Goal: Find specific fact: Find specific fact

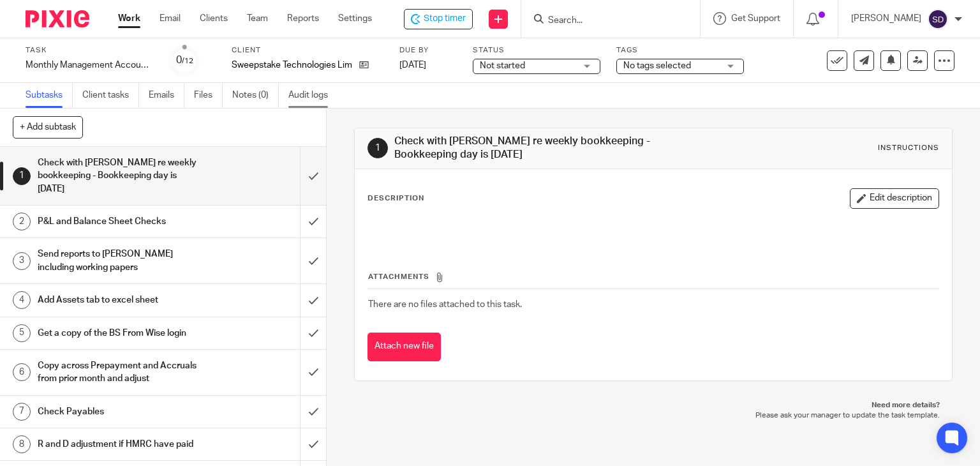
click at [303, 91] on link "Audit logs" at bounding box center [313, 95] width 49 height 25
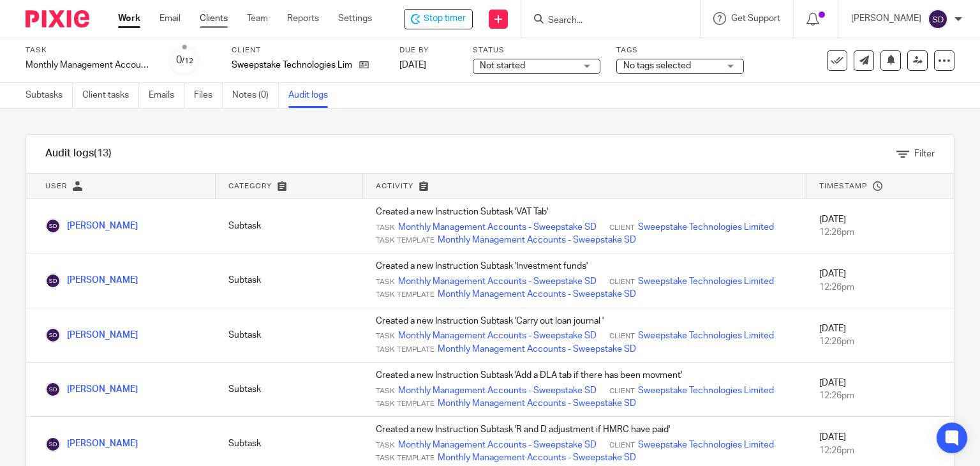
click at [207, 18] on link "Clients" at bounding box center [214, 18] width 28 height 13
click at [107, 95] on link "Client tasks" at bounding box center [110, 95] width 57 height 25
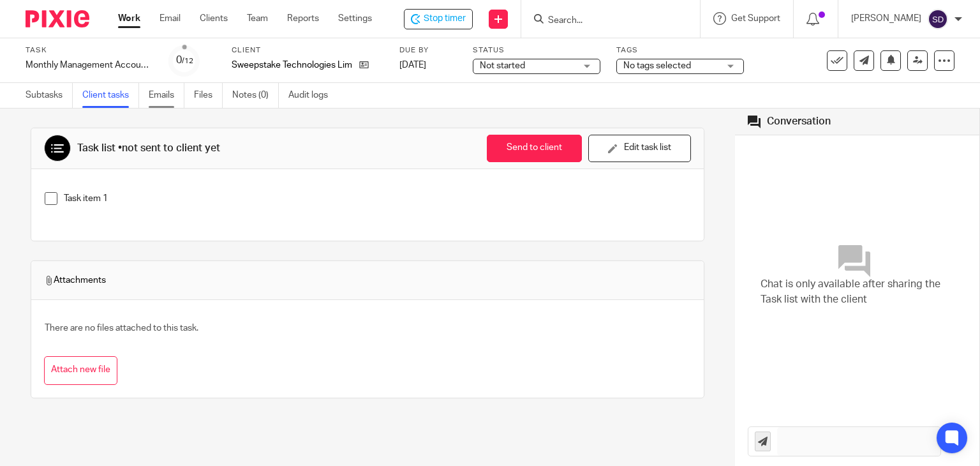
click at [169, 93] on link "Emails" at bounding box center [167, 95] width 36 height 25
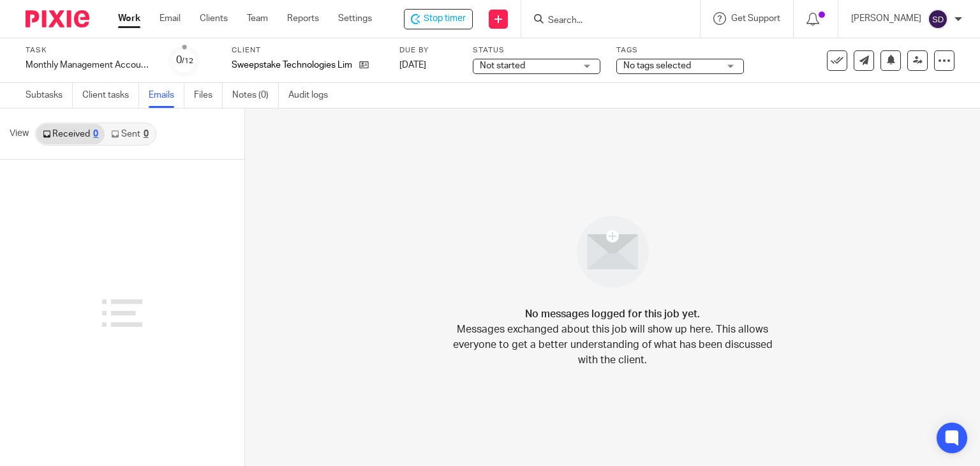
click at [200, 98] on link "Files" at bounding box center [208, 95] width 29 height 25
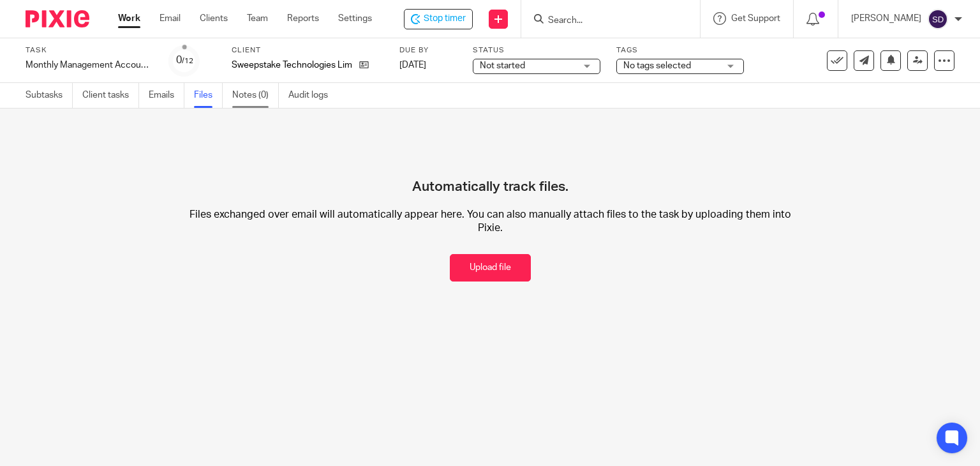
click at [245, 96] on link "Notes (0)" at bounding box center [255, 95] width 47 height 25
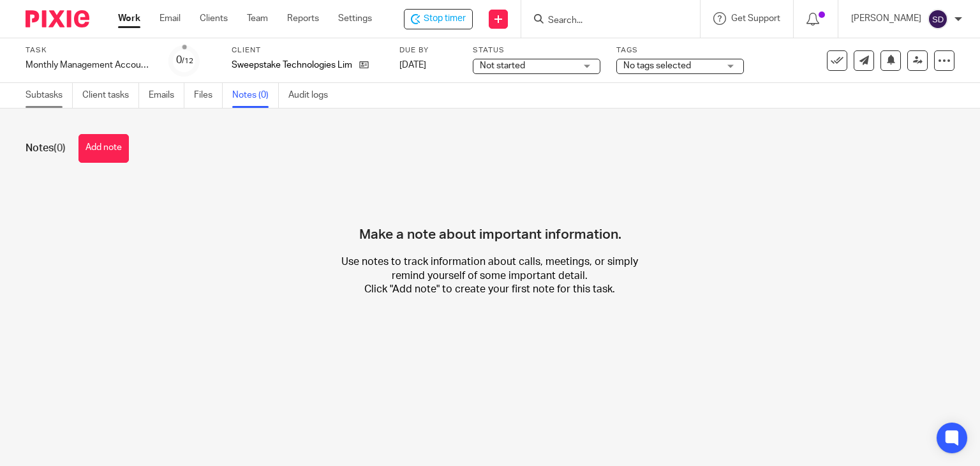
click at [53, 93] on link "Subtasks" at bounding box center [49, 95] width 47 height 25
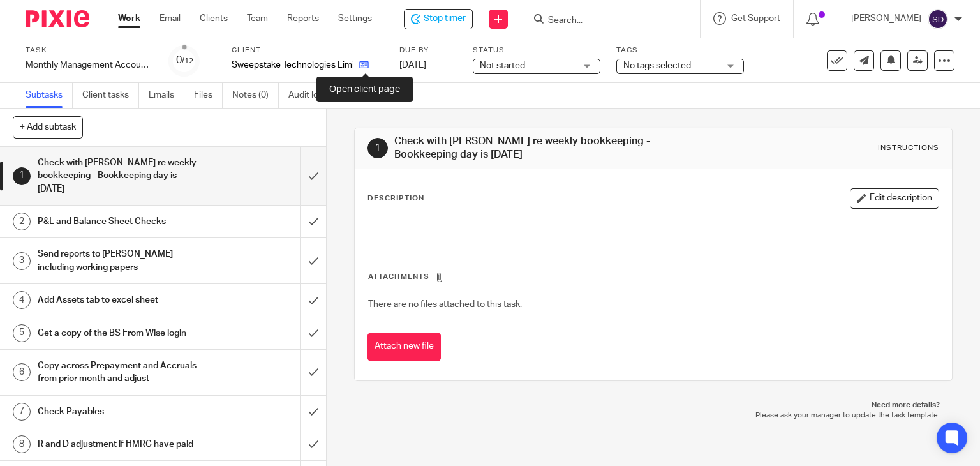
click at [368, 66] on icon at bounding box center [364, 65] width 10 height 10
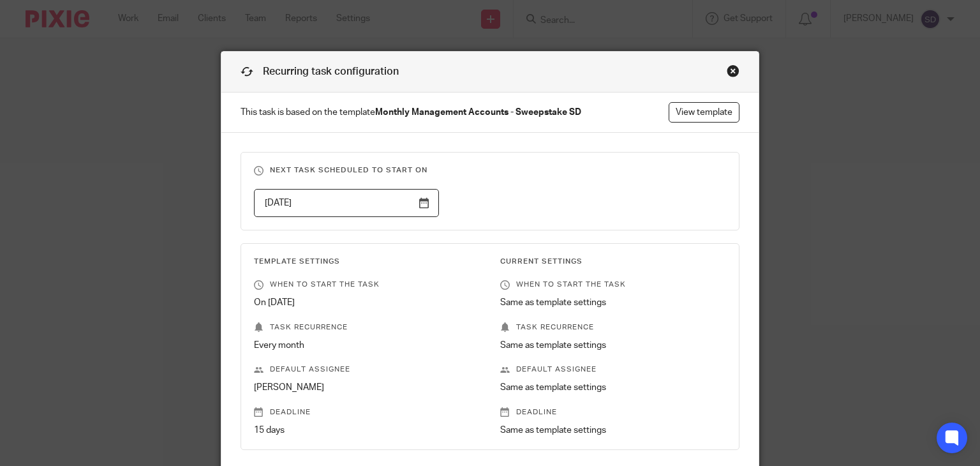
click at [727, 70] on div "Close this dialog window" at bounding box center [733, 70] width 13 height 13
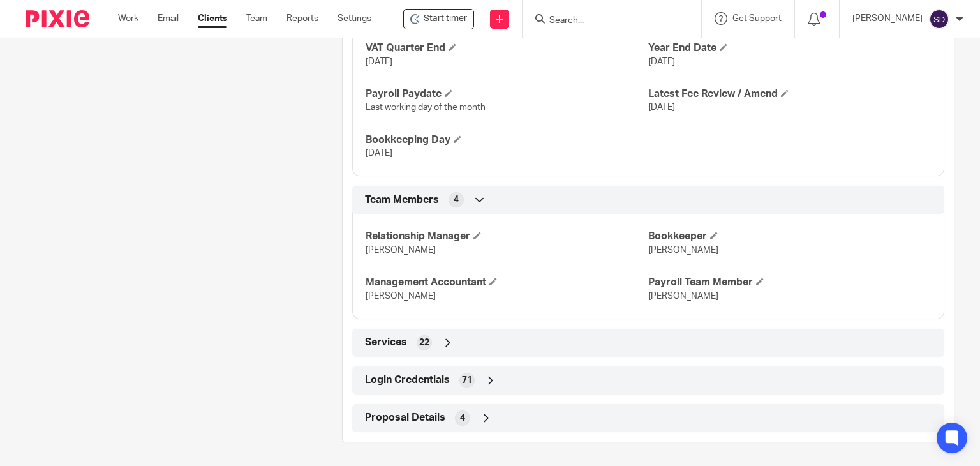
scroll to position [922, 0]
click at [407, 372] on span "Login Credentials" at bounding box center [407, 377] width 85 height 13
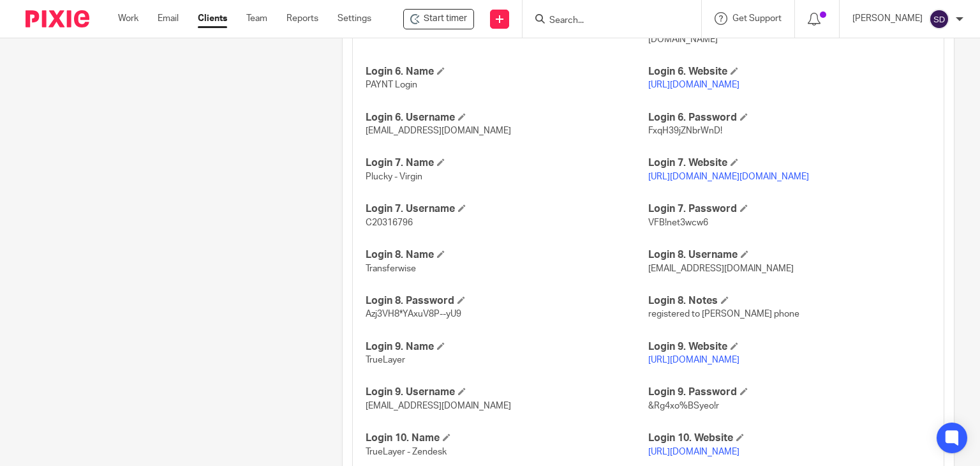
scroll to position [1944, 0]
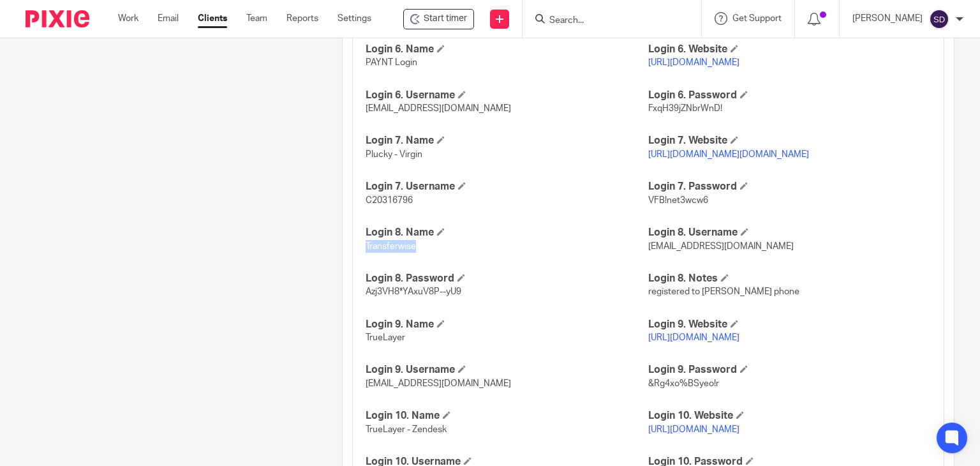
drag, startPoint x: 419, startPoint y: 297, endPoint x: 362, endPoint y: 302, distance: 57.0
click at [366, 253] on p "Transferwise" at bounding box center [507, 246] width 283 height 13
drag, startPoint x: 714, startPoint y: 297, endPoint x: 638, endPoint y: 303, distance: 75.5
click at [638, 303] on div "HMRC Gateway User ID 822845990961 HMRC Gateway Password M4xSweep2024! Login 1. …" at bounding box center [648, 258] width 592 height 1816
drag, startPoint x: 643, startPoint y: 302, endPoint x: 682, endPoint y: 303, distance: 39.0
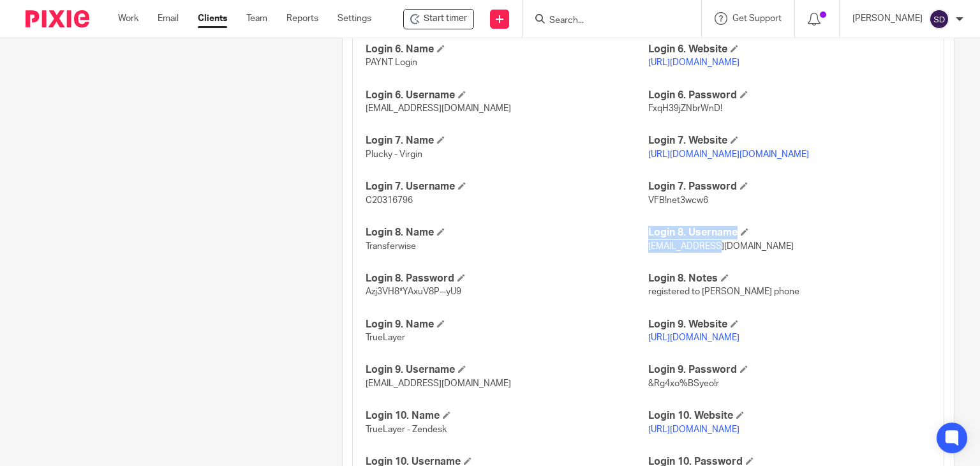
click at [649, 253] on p "get@plucky.com" at bounding box center [790, 246] width 283 height 13
click at [718, 253] on p "get@plucky.com" at bounding box center [790, 246] width 283 height 13
drag, startPoint x: 712, startPoint y: 297, endPoint x: 642, endPoint y: 302, distance: 69.7
click at [649, 253] on p "get@plucky.com" at bounding box center [790, 246] width 283 height 13
copy span "get@plucky.com"
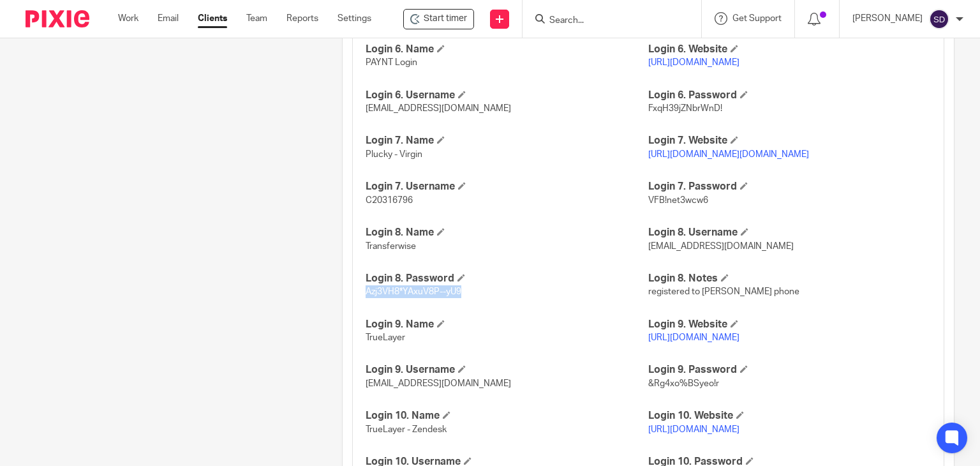
drag, startPoint x: 463, startPoint y: 343, endPoint x: 363, endPoint y: 347, distance: 100.3
click at [366, 298] on p "Azj3VH8*YAxuV8P--yU9" at bounding box center [507, 291] width 283 height 13
copy span "Azj3VH8*YAxuV8P--yU9"
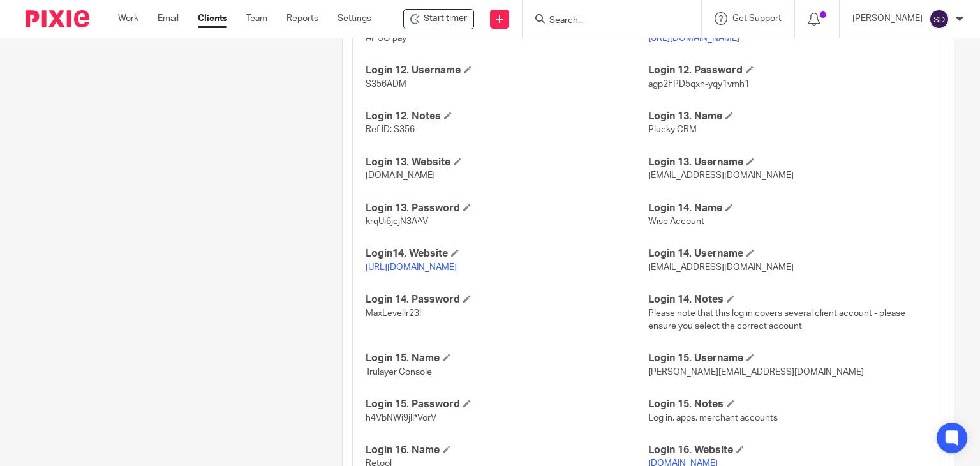
scroll to position [2582, 0]
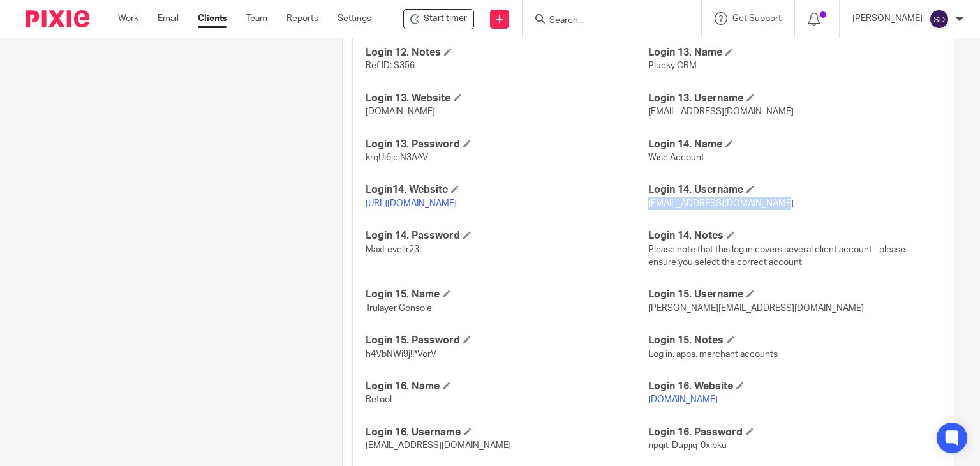
drag, startPoint x: 776, startPoint y: 254, endPoint x: 642, endPoint y: 256, distance: 133.4
click at [649, 210] on p "helenc@maxaccountants.co.uk" at bounding box center [790, 203] width 283 height 13
copy span "helenc@maxaccountants.co.uk"
click at [409, 208] on link "https://wise.com/" at bounding box center [411, 203] width 91 height 9
drag, startPoint x: 429, startPoint y: 299, endPoint x: 361, endPoint y: 303, distance: 67.8
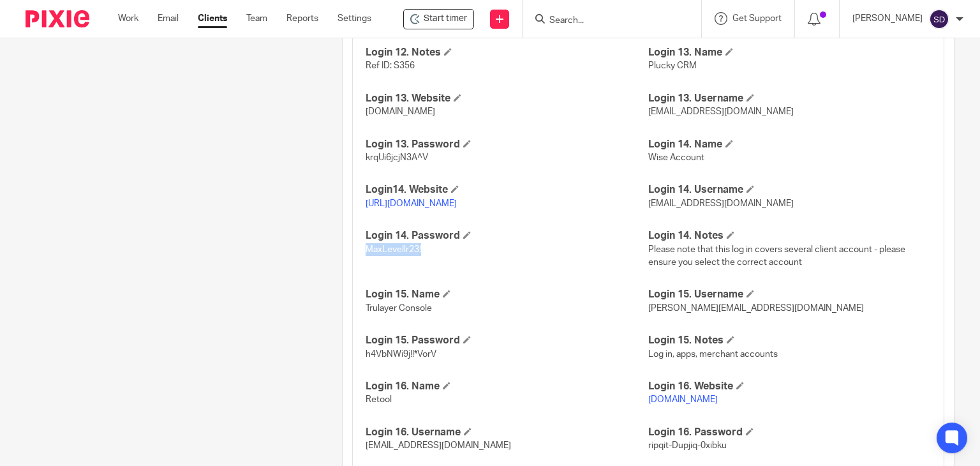
copy span "MaxLevellr23!"
